Goal: Transaction & Acquisition: Purchase product/service

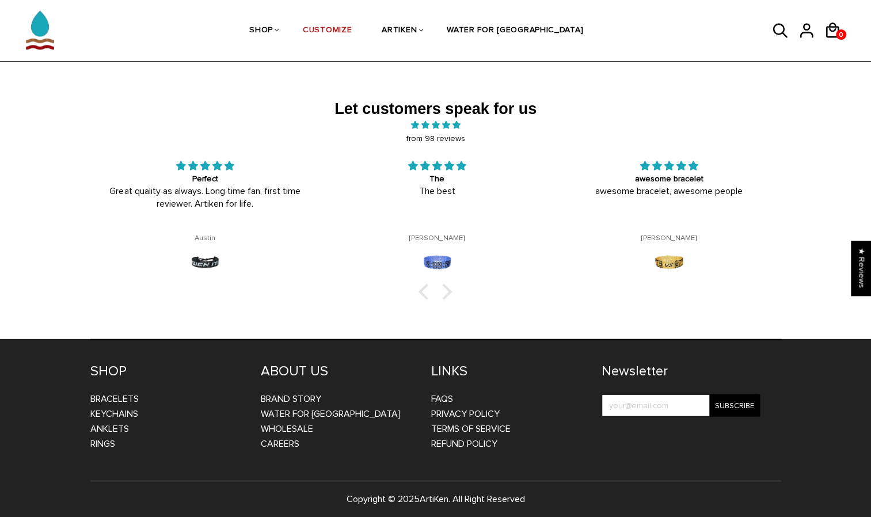
scroll to position [1831, 0]
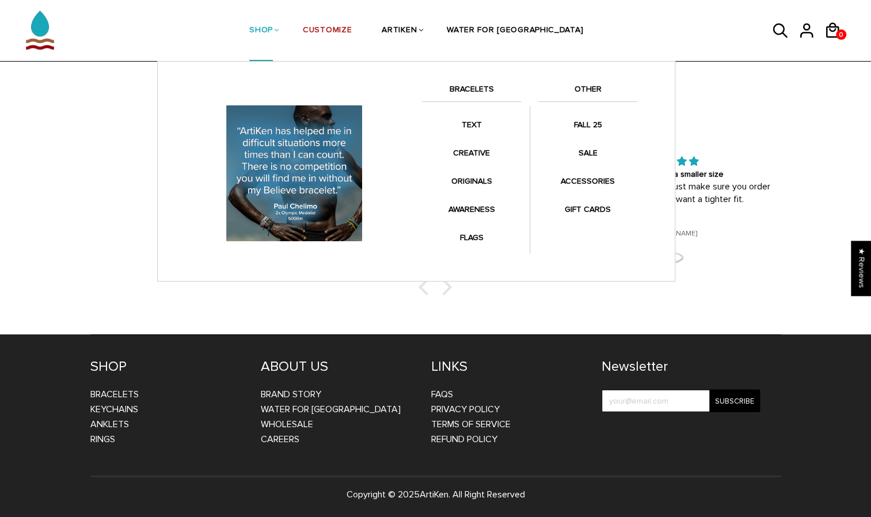
click at [288, 27] on li "SHOP BRACELETS TEXT Inspirational fuel for maximum growth." at bounding box center [261, 30] width 54 height 61
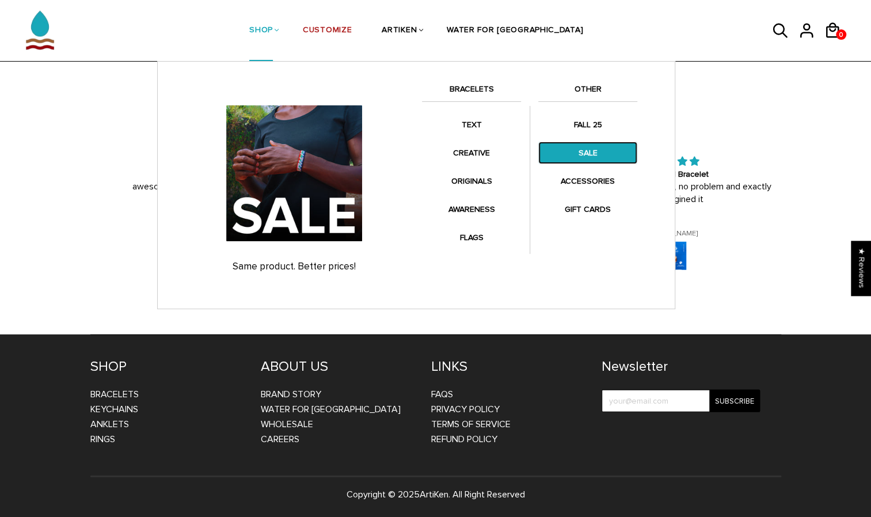
click at [595, 153] on link "SALE" at bounding box center [587, 153] width 99 height 22
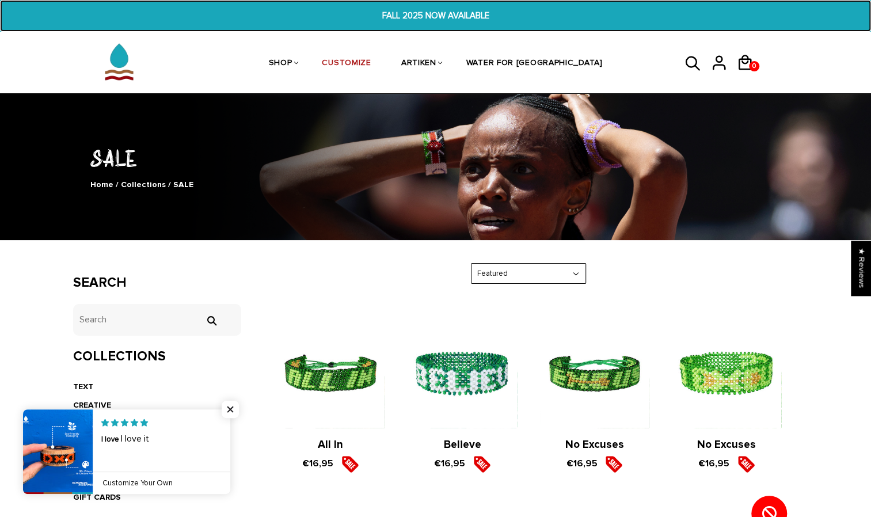
click at [431, 14] on span "FALL 2025 NOW AVAILABLE" at bounding box center [435, 15] width 335 height 13
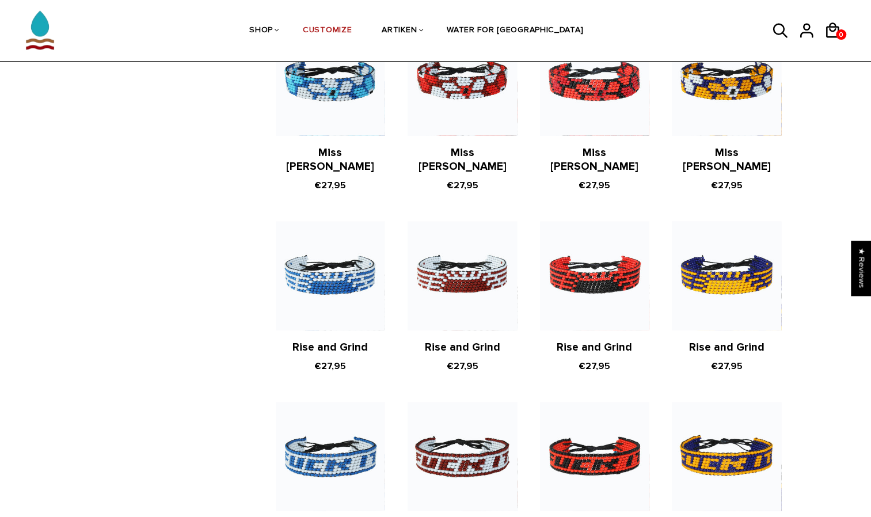
scroll to position [1740, 0]
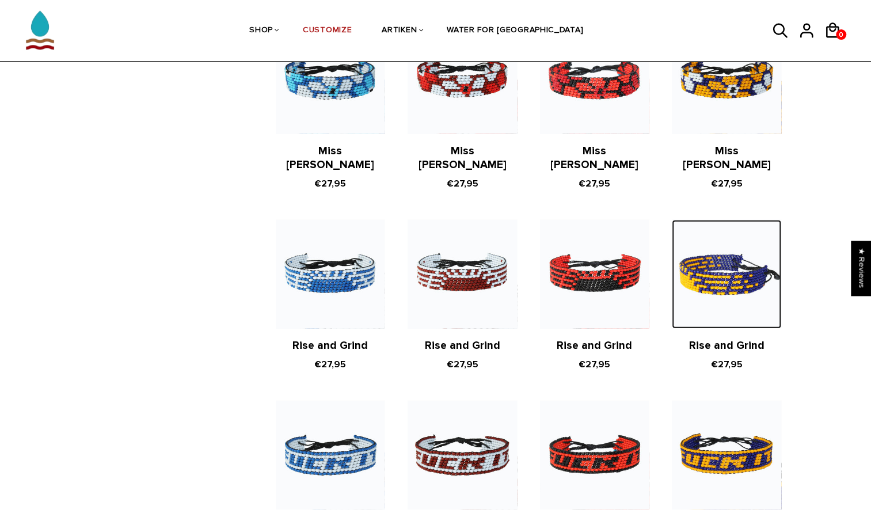
click at [728, 267] on img at bounding box center [726, 274] width 109 height 109
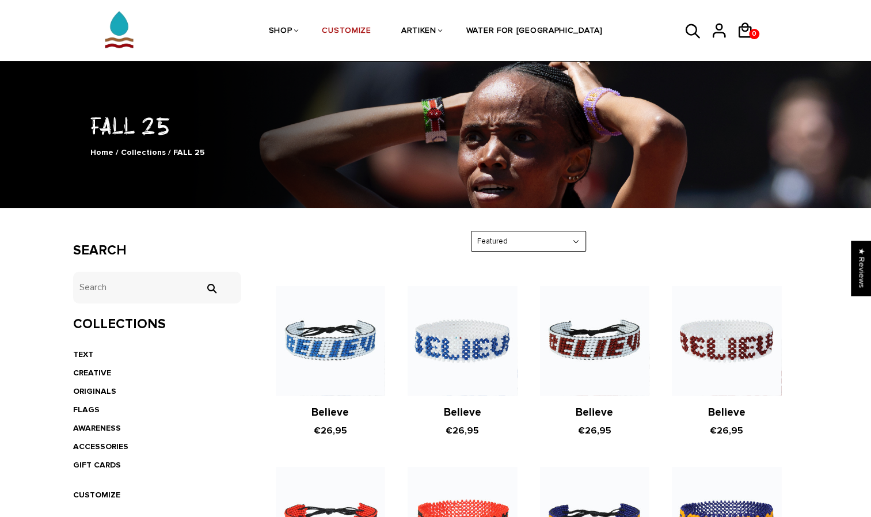
scroll to position [0, 0]
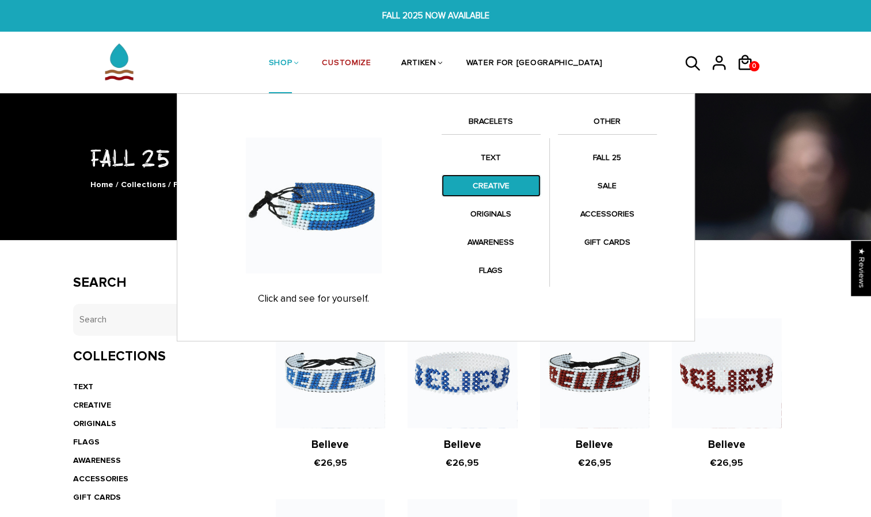
click at [481, 192] on link "CREATIVE" at bounding box center [491, 185] width 99 height 22
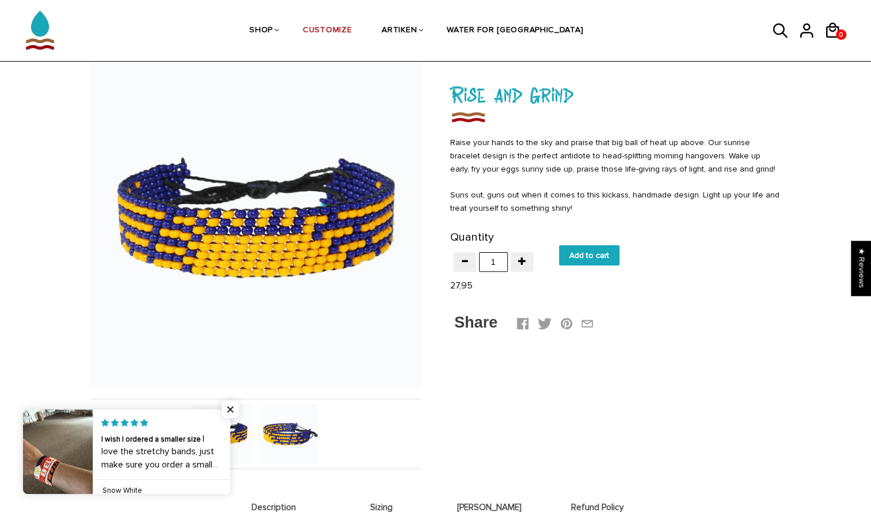
scroll to position [60, 0]
click at [597, 257] on input "Add to cart" at bounding box center [589, 256] width 60 height 20
type input "Add to cart"
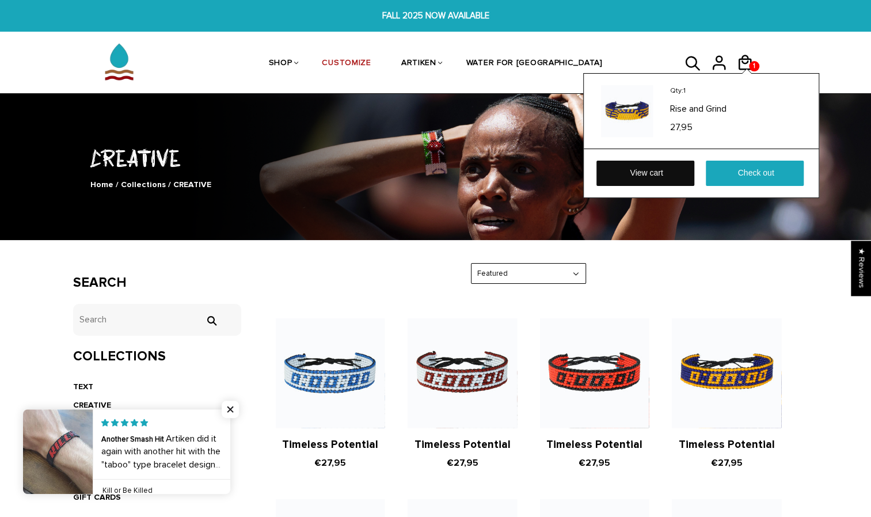
click at [671, 174] on link "View cart" at bounding box center [646, 173] width 98 height 25
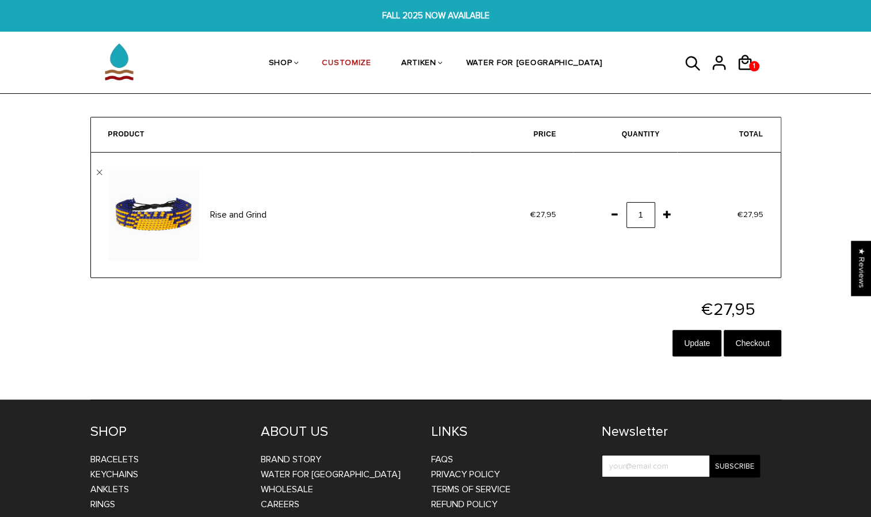
click at [614, 217] on span at bounding box center [615, 214] width 20 height 21
